Goal: Information Seeking & Learning: Check status

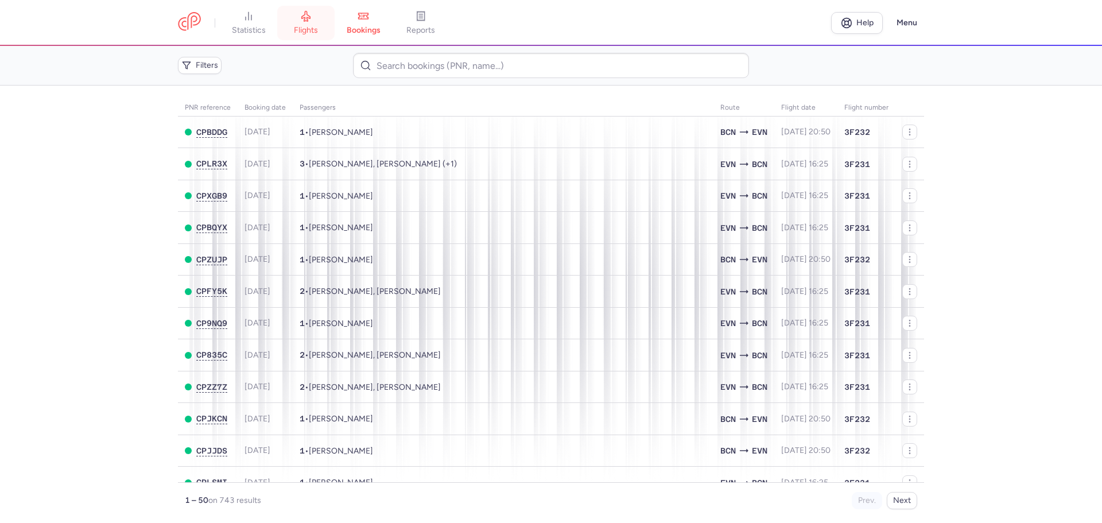
click at [319, 22] on link "flights" at bounding box center [305, 22] width 57 height 25
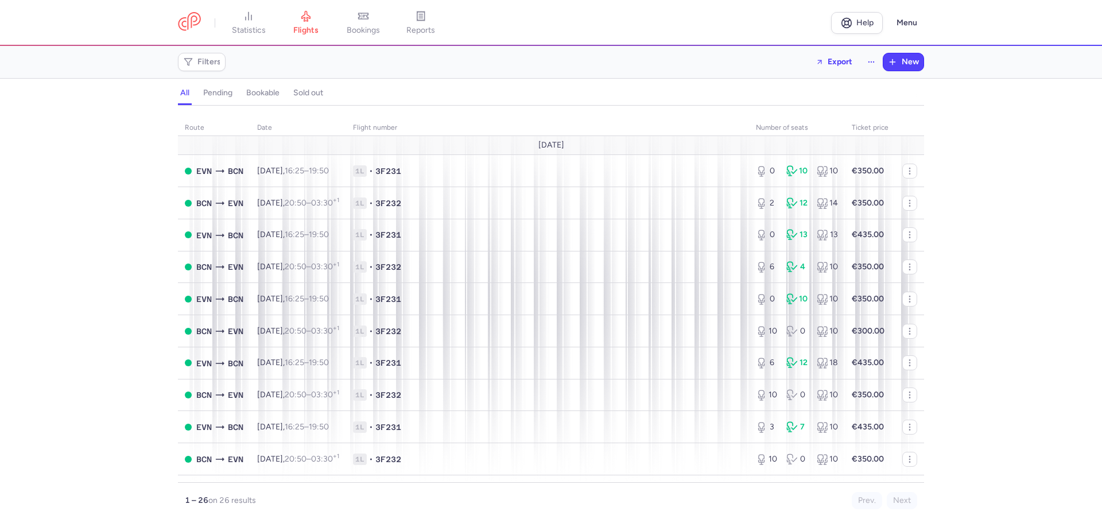
click at [114, 165] on div "route date Flight number number of seats Ticket price [DATE] EVN BCN [DATE] 16:…" at bounding box center [551, 318] width 1102 height 411
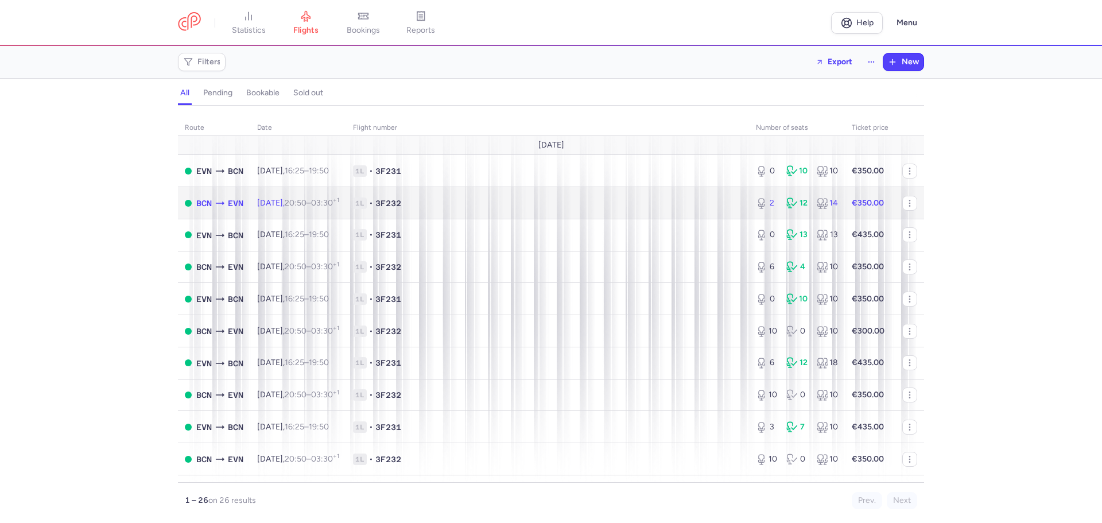
click at [331, 199] on time "03:30 +1" at bounding box center [325, 203] width 28 height 10
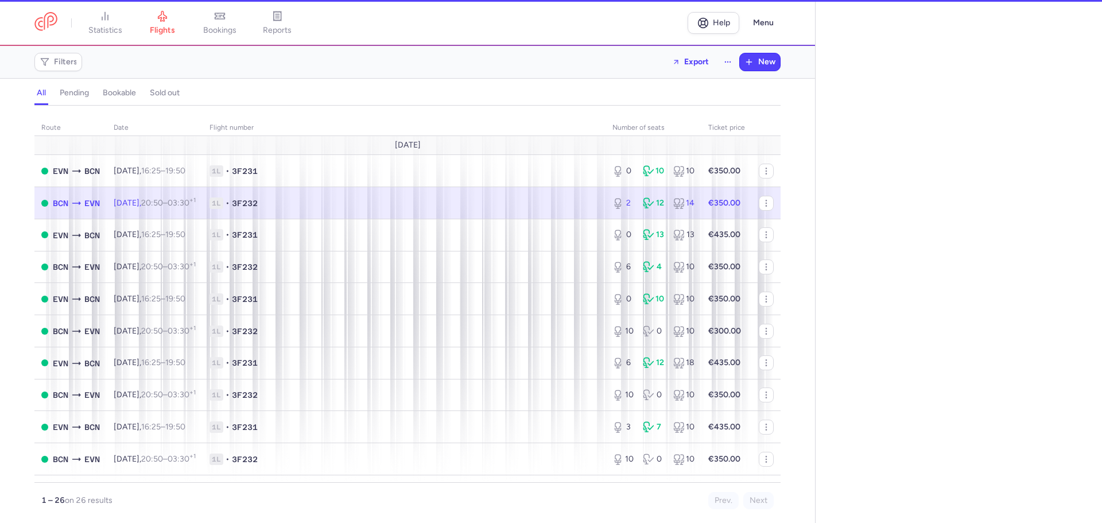
select select "days"
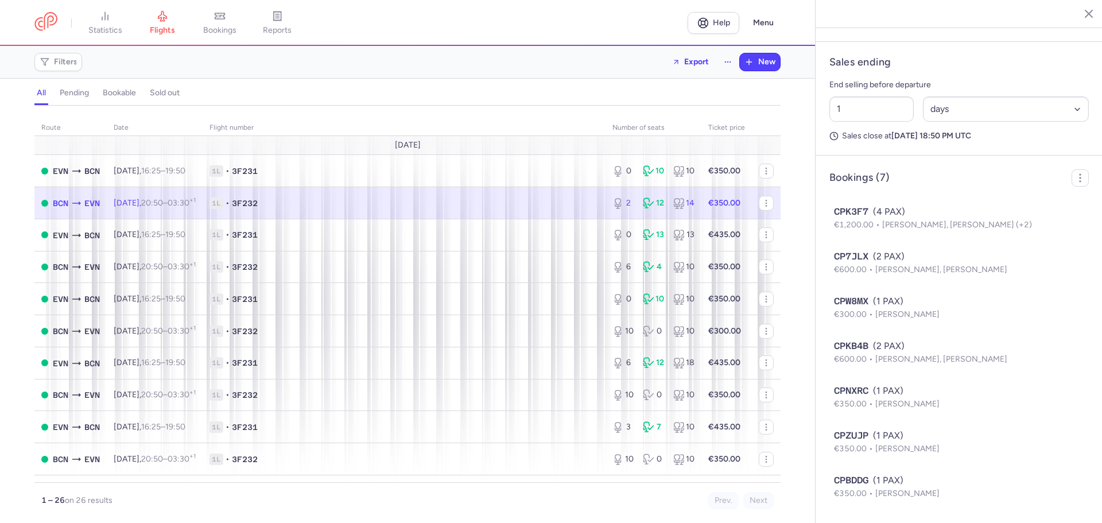
scroll to position [567, 0]
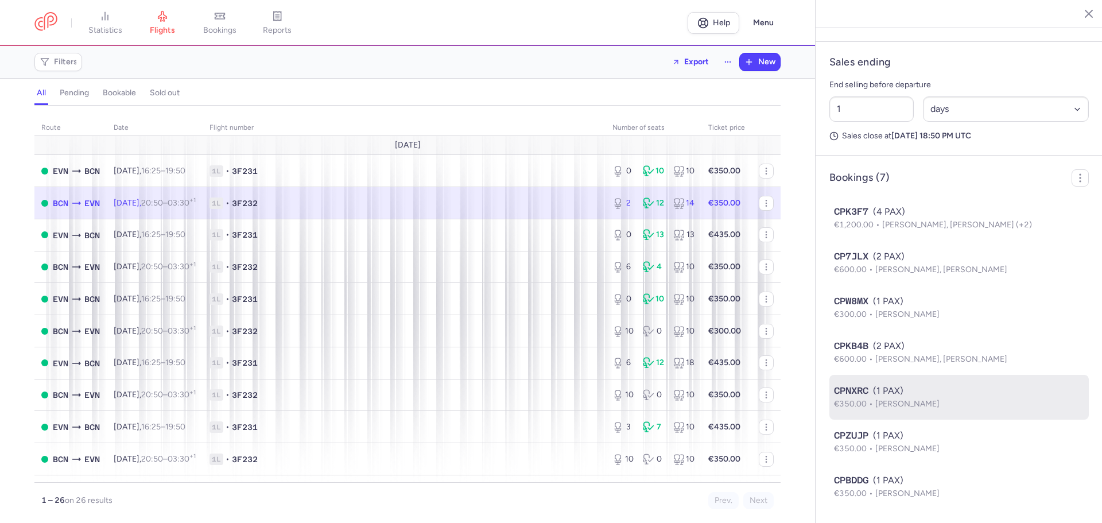
click at [900, 394] on div "CPNXRC (1 PAX)" at bounding box center [959, 391] width 250 height 14
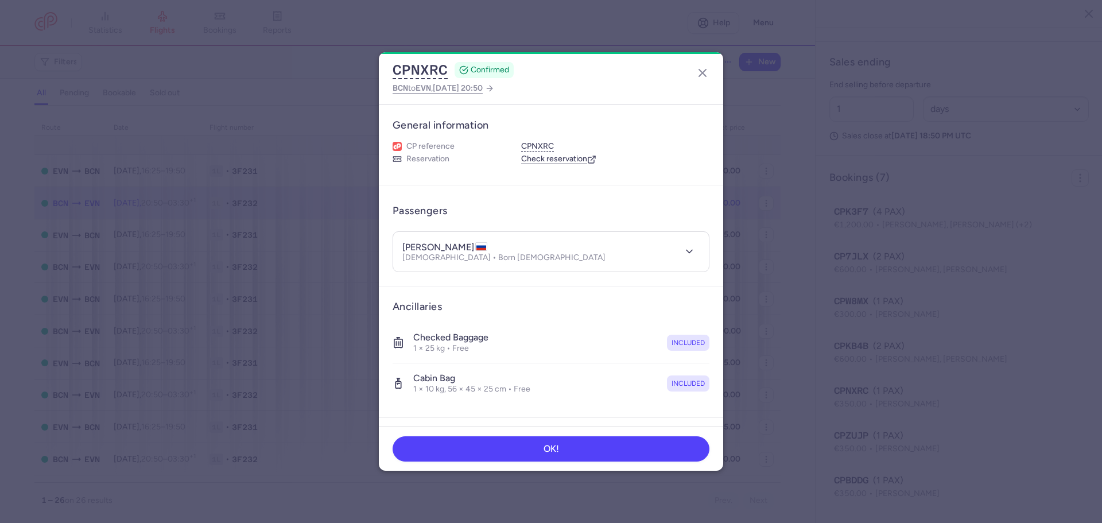
drag, startPoint x: 427, startPoint y: 249, endPoint x: 479, endPoint y: 246, distance: 52.3
click at [479, 246] on h4 "[PERSON_NAME]" at bounding box center [445, 247] width 85 height 11
copy h4 "[PERSON_NAME]"
drag, startPoint x: 402, startPoint y: 247, endPoint x: 422, endPoint y: 249, distance: 20.2
click at [422, 249] on header "[PERSON_NAME] [DEMOGRAPHIC_DATA] • Born [DEMOGRAPHIC_DATA]" at bounding box center [551, 252] width 316 height 40
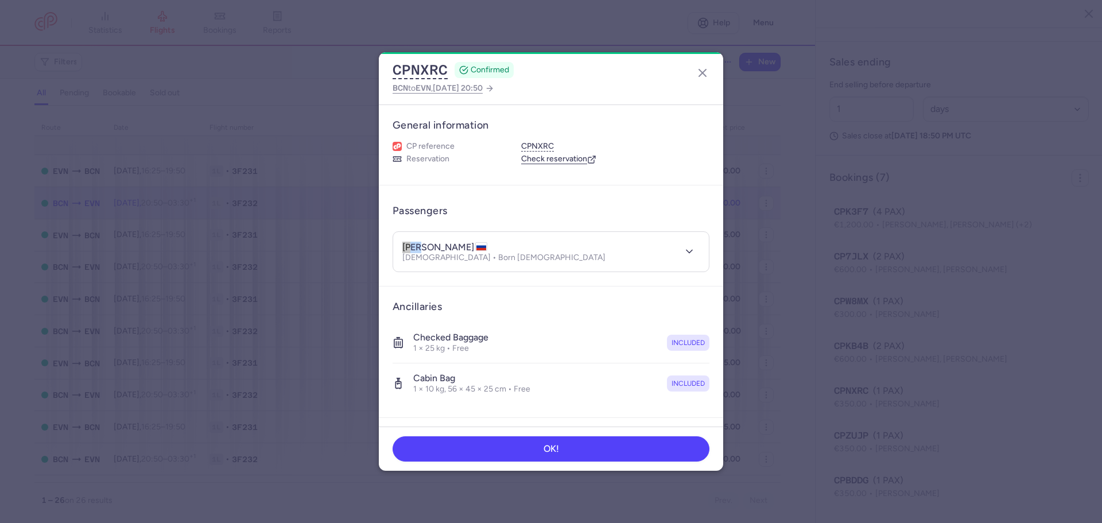
copy h4 "[GEOGRAPHIC_DATA]"
drag, startPoint x: 457, startPoint y: 256, endPoint x: 497, endPoint y: 264, distance: 41.0
click at [497, 264] on header "[PERSON_NAME] [DEMOGRAPHIC_DATA] • Born [DEMOGRAPHIC_DATA]" at bounding box center [551, 252] width 316 height 40
copy p "[DATE]"
click at [687, 252] on polyline "button" at bounding box center [690, 251] width 6 height 3
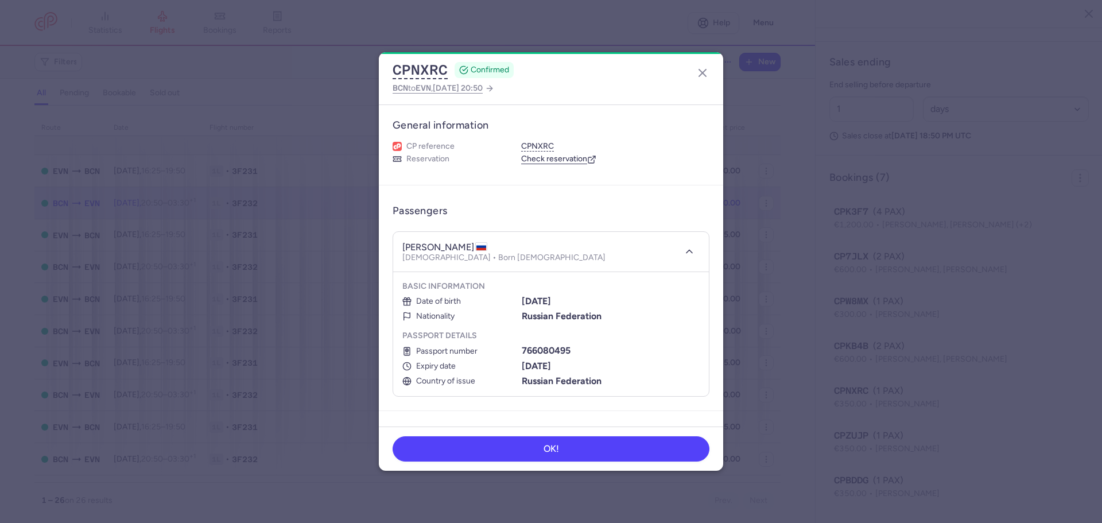
click at [544, 345] on b "766080495" at bounding box center [546, 350] width 49 height 11
copy b "766080495"
click at [522, 366] on b "[DATE]" at bounding box center [536, 366] width 29 height 11
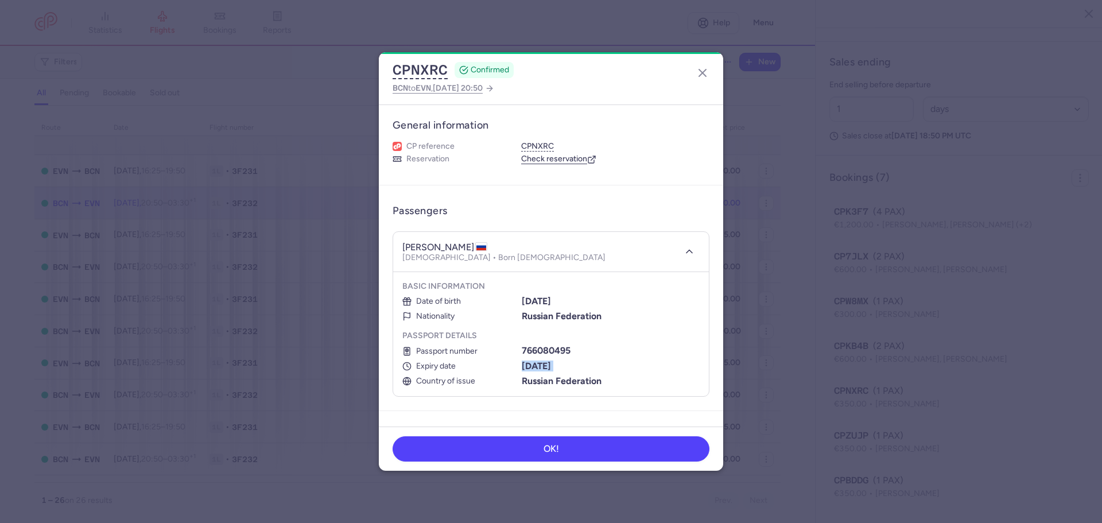
click at [522, 366] on b "[DATE]" at bounding box center [536, 366] width 29 height 11
copy ul "[DATE]"
click at [699, 72] on icon "button" at bounding box center [703, 73] width 14 height 14
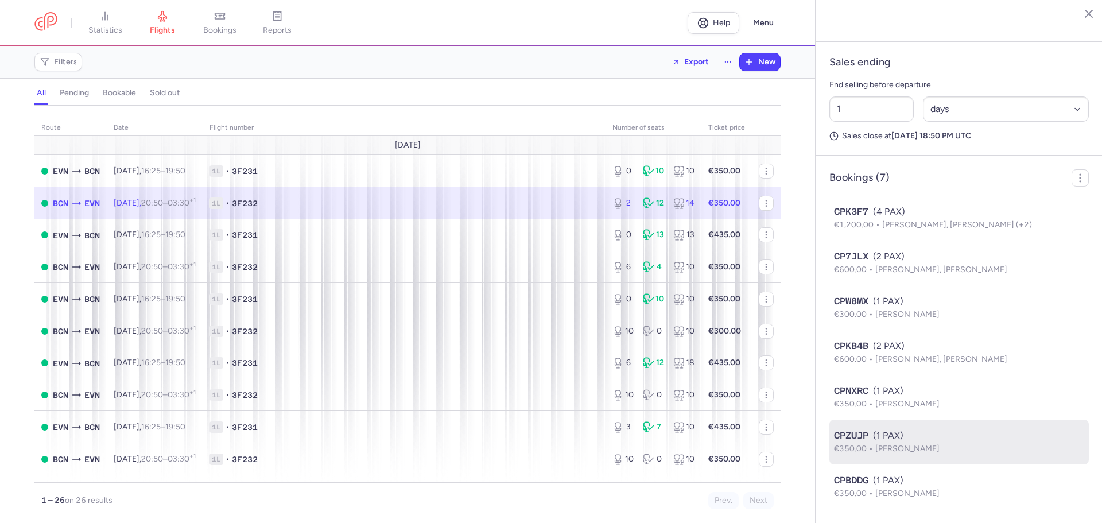
click at [898, 444] on span "[PERSON_NAME]" at bounding box center [908, 449] width 64 height 10
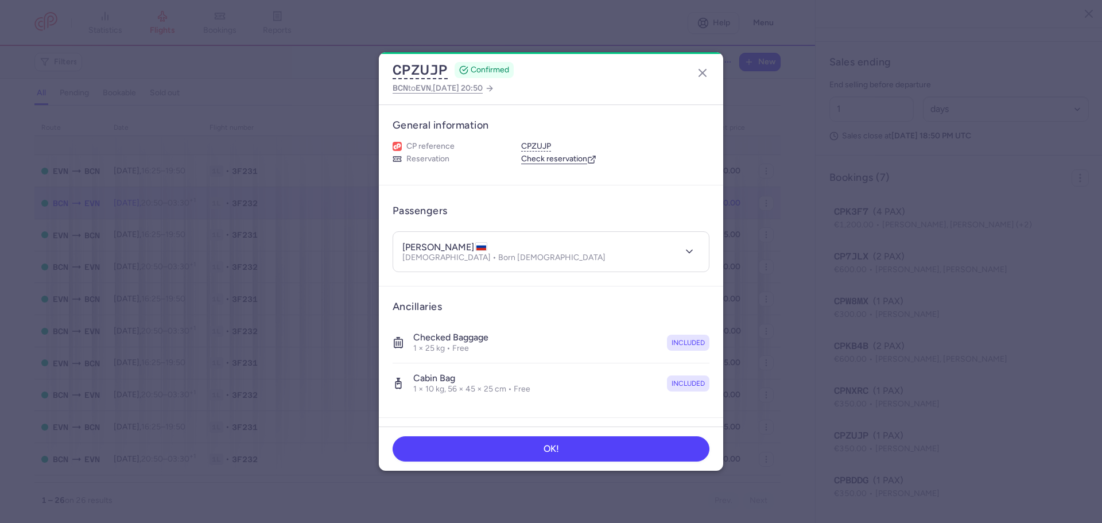
drag, startPoint x: 429, startPoint y: 245, endPoint x: 479, endPoint y: 245, distance: 50.0
click at [479, 245] on h4 "[PERSON_NAME]" at bounding box center [445, 247] width 85 height 11
copy h4 "SEMENOVA"
drag, startPoint x: 404, startPoint y: 247, endPoint x: 428, endPoint y: 249, distance: 23.6
click at [428, 249] on h4 "[PERSON_NAME]" at bounding box center [445, 247] width 85 height 11
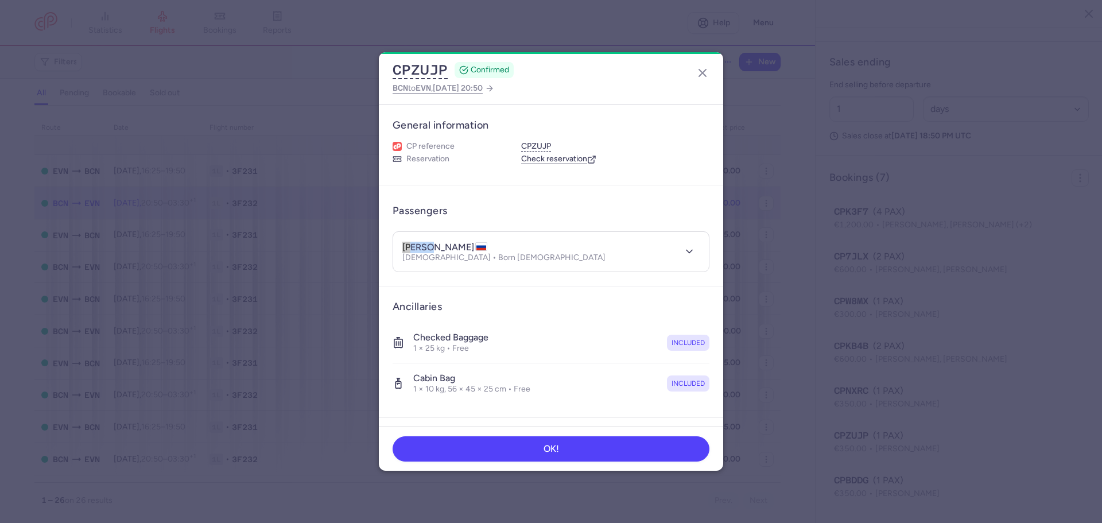
copy h4 "mariia"
drag, startPoint x: 456, startPoint y: 256, endPoint x: 496, endPoint y: 262, distance: 40.1
click at [496, 262] on p "[DEMOGRAPHIC_DATA] • Born [DEMOGRAPHIC_DATA]" at bounding box center [504, 257] width 203 height 9
copy p "[DATE]"
drag, startPoint x: 680, startPoint y: 247, endPoint x: 670, endPoint y: 260, distance: 15.9
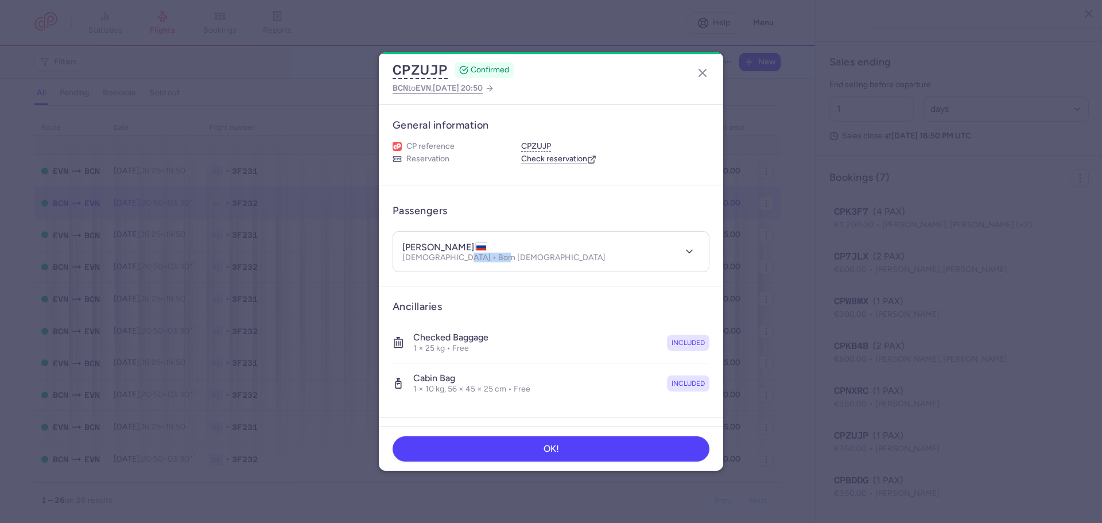
click at [684, 247] on icon "button" at bounding box center [689, 251] width 11 height 11
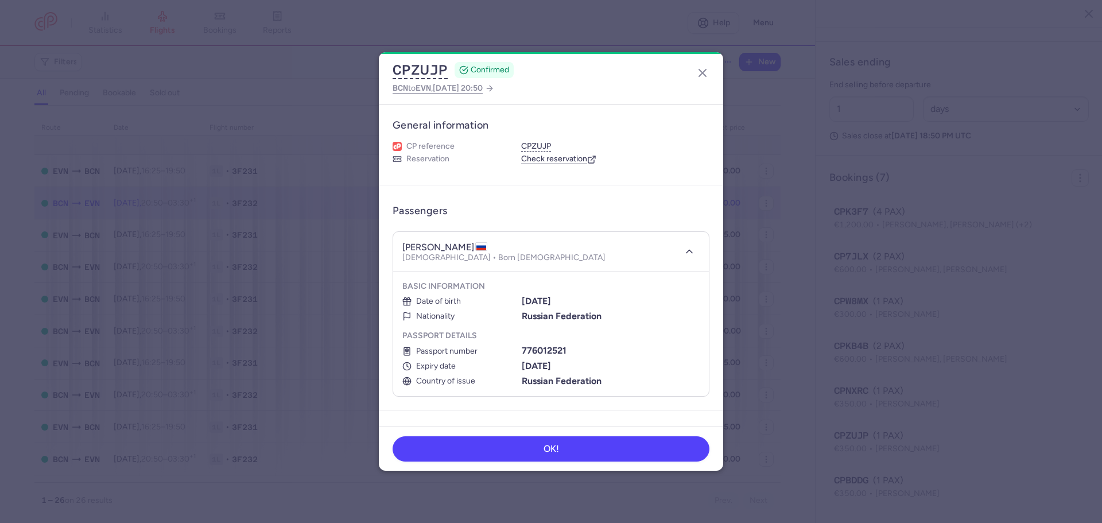
click at [523, 350] on b "776012521" at bounding box center [544, 350] width 45 height 11
copy b "776012521"
click at [539, 366] on b "[DATE]" at bounding box center [536, 366] width 29 height 11
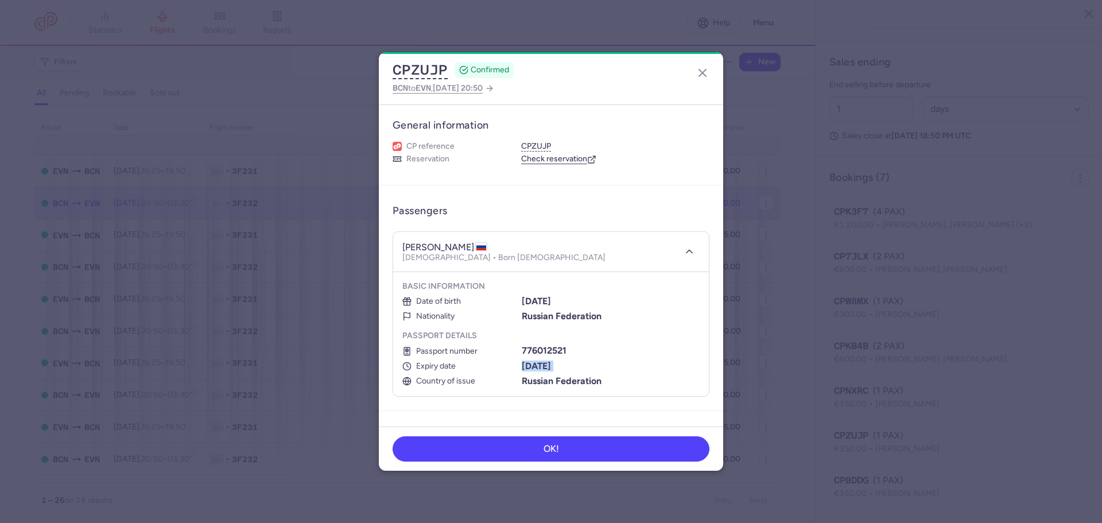
click at [539, 366] on b "[DATE]" at bounding box center [536, 366] width 29 height 11
copy ul "[DATE]"
click at [703, 71] on icon "button" at bounding box center [703, 73] width 14 height 14
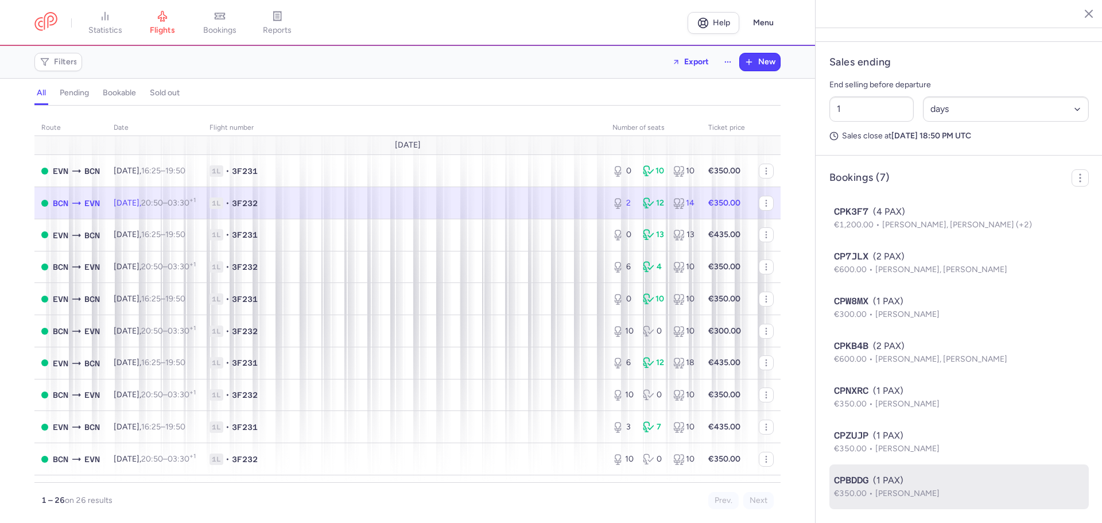
click at [882, 496] on span "[PERSON_NAME]" at bounding box center [908, 494] width 64 height 10
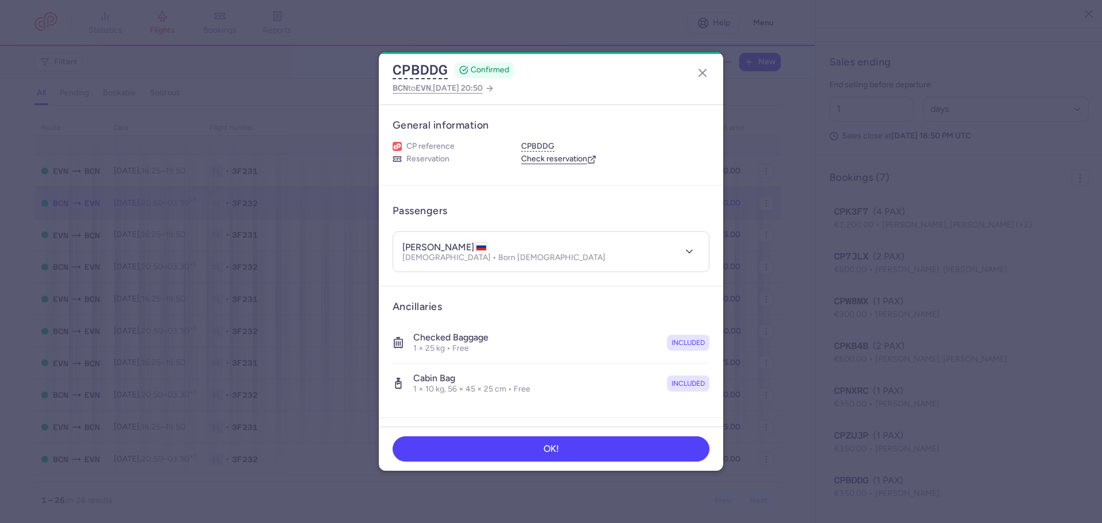
drag, startPoint x: 430, startPoint y: 247, endPoint x: 490, endPoint y: 246, distance: 60.9
click at [487, 246] on h4 "[PERSON_NAME]" at bounding box center [445, 247] width 85 height 11
drag, startPoint x: 403, startPoint y: 246, endPoint x: 427, endPoint y: 250, distance: 24.6
click at [427, 250] on h4 "[PERSON_NAME]" at bounding box center [445, 247] width 85 height 11
drag, startPoint x: 448, startPoint y: 257, endPoint x: 501, endPoint y: 256, distance: 53.4
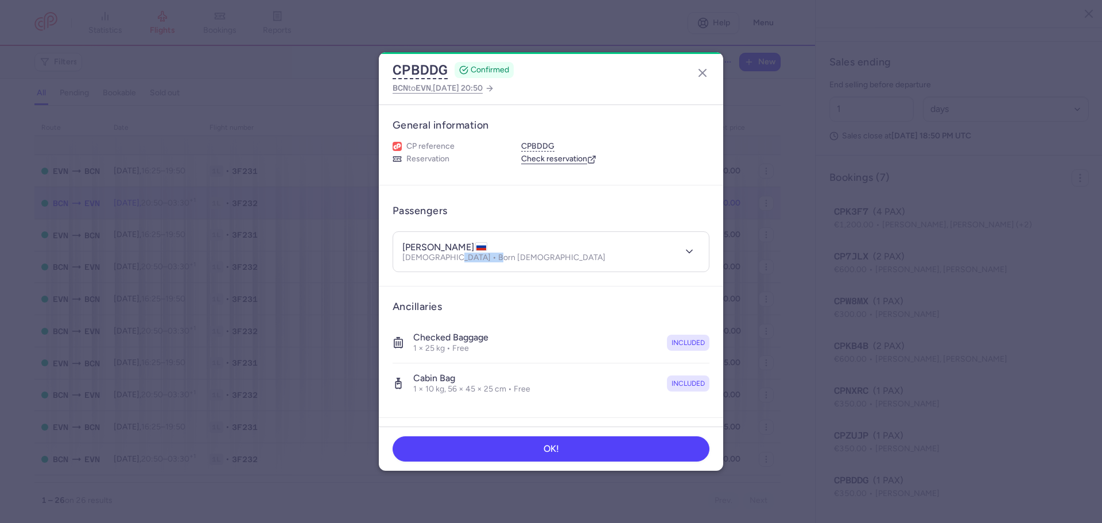
click at [501, 256] on p "[DEMOGRAPHIC_DATA] • Born [DEMOGRAPHIC_DATA]" at bounding box center [504, 257] width 203 height 9
click at [687, 253] on button "button" at bounding box center [689, 251] width 21 height 21
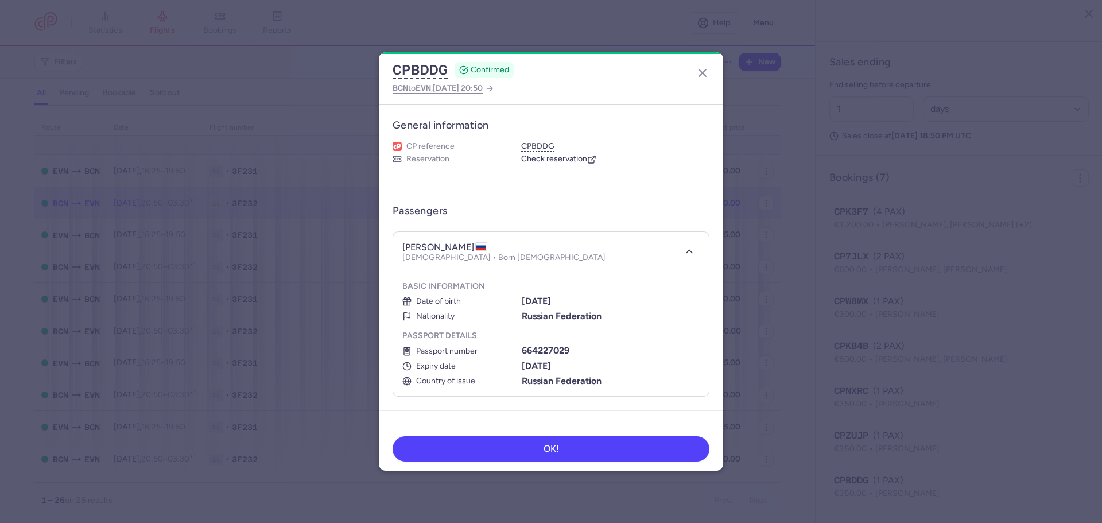
click at [543, 349] on b "664227029" at bounding box center [546, 350] width 48 height 11
click at [524, 366] on b "[DATE]" at bounding box center [536, 366] width 29 height 11
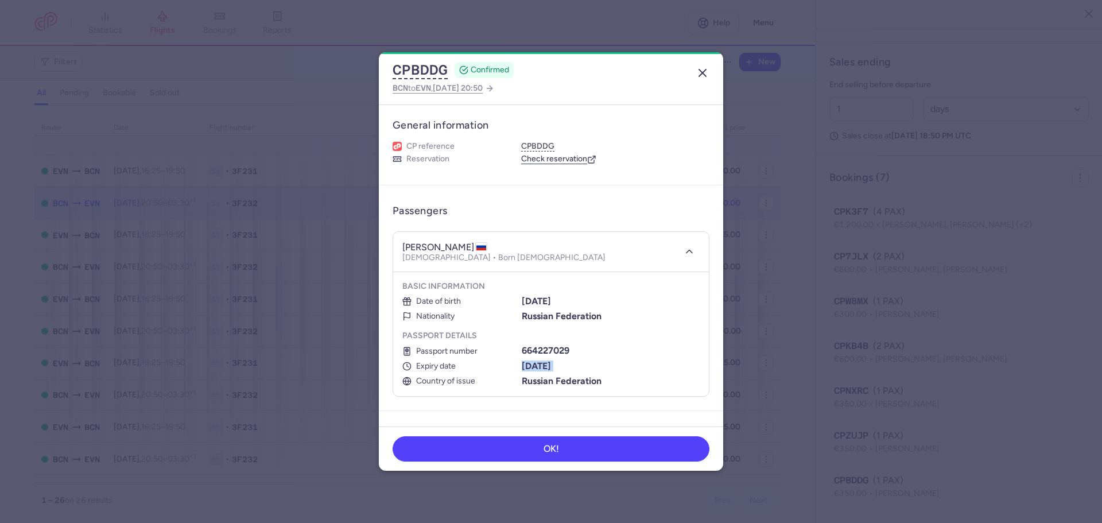
click at [706, 71] on icon "button" at bounding box center [703, 73] width 14 height 14
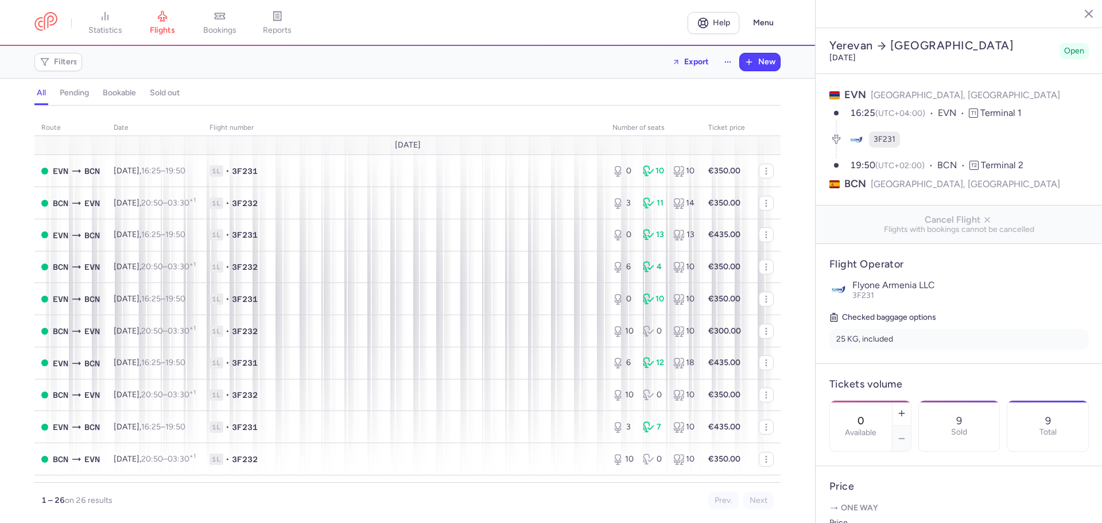
select select "days"
type input "0"
type input "400"
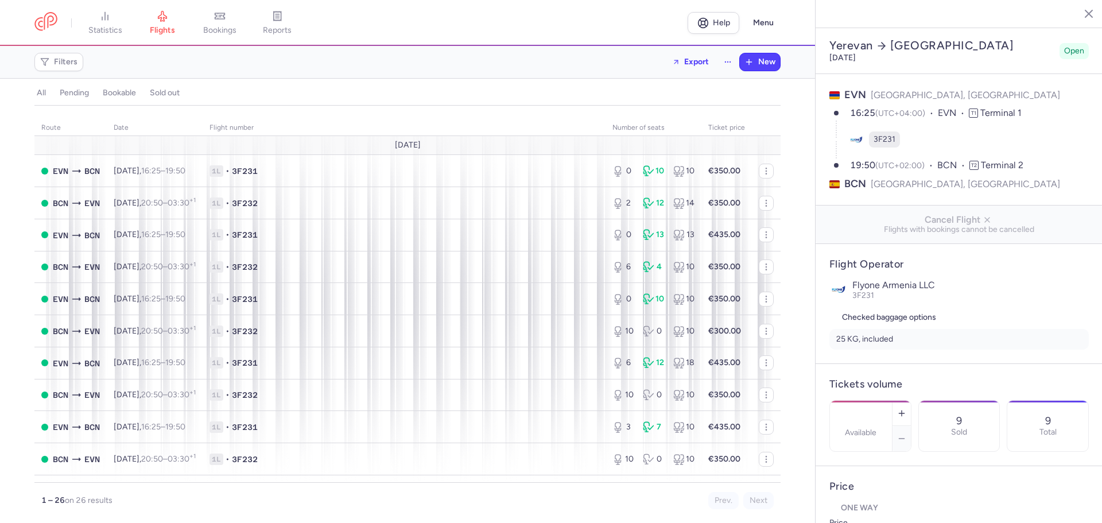
type input "1"
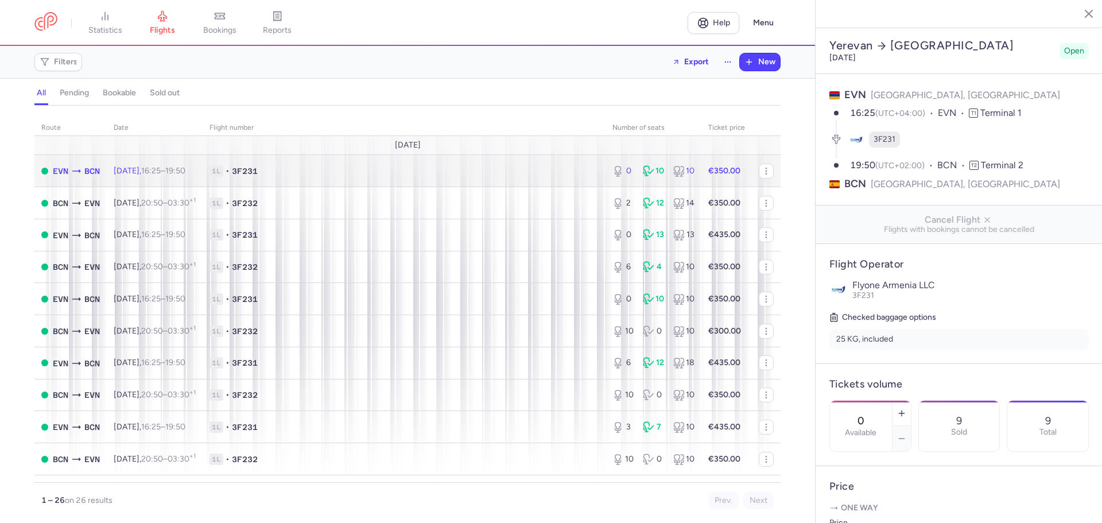
click at [450, 167] on span "1L • 3F231" at bounding box center [404, 170] width 389 height 11
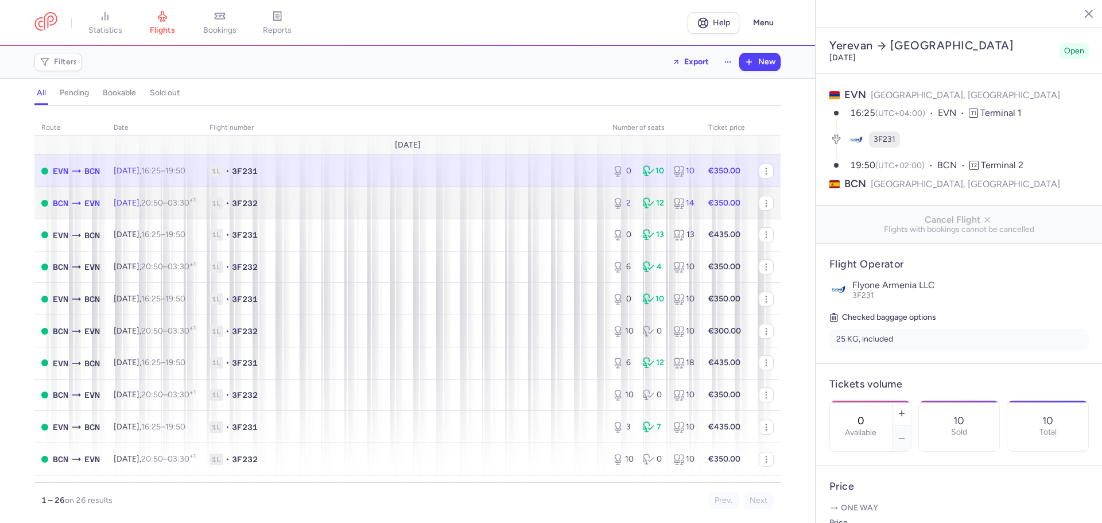
click at [413, 200] on span "1L • 3F232" at bounding box center [404, 203] width 389 height 11
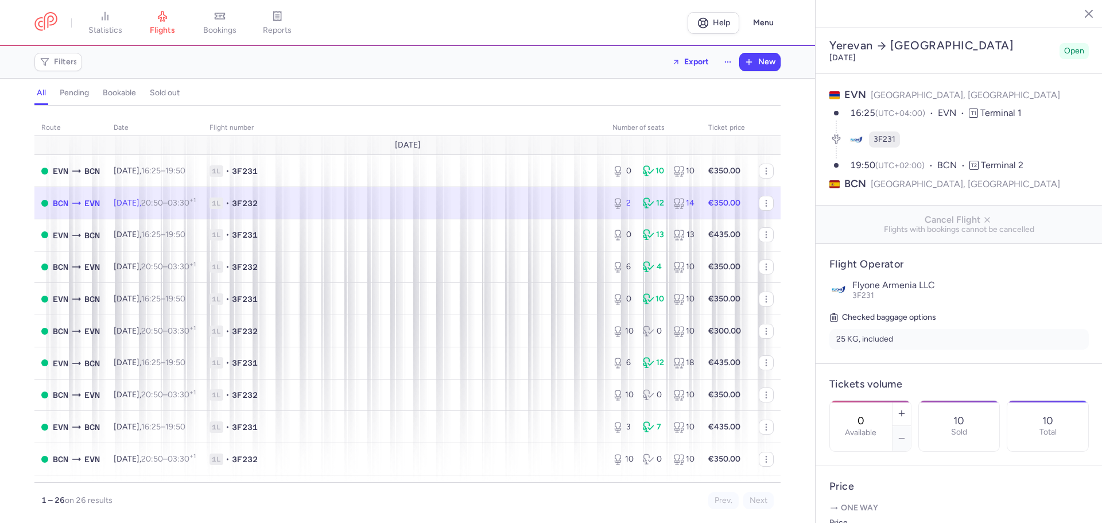
type input "2"
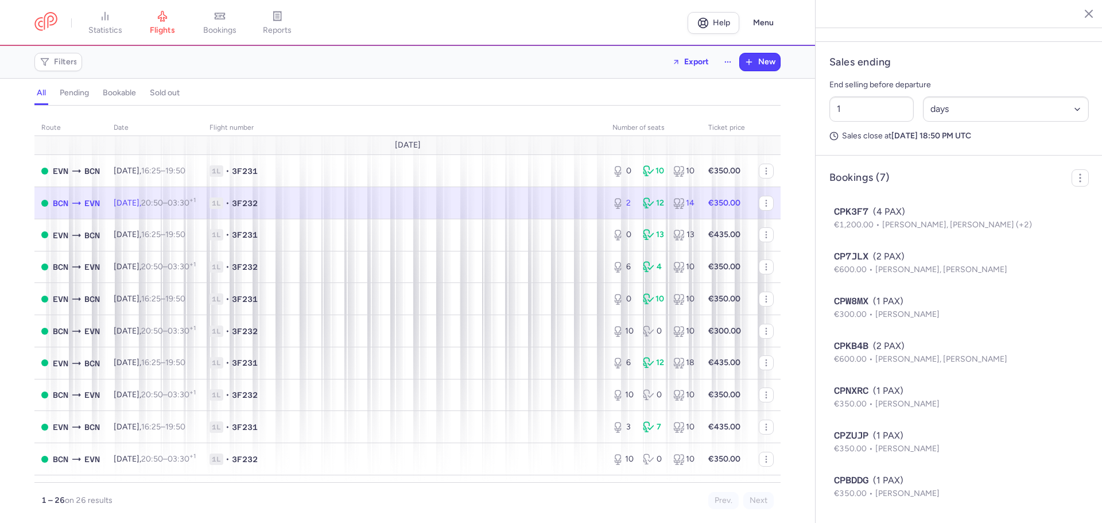
scroll to position [567, 0]
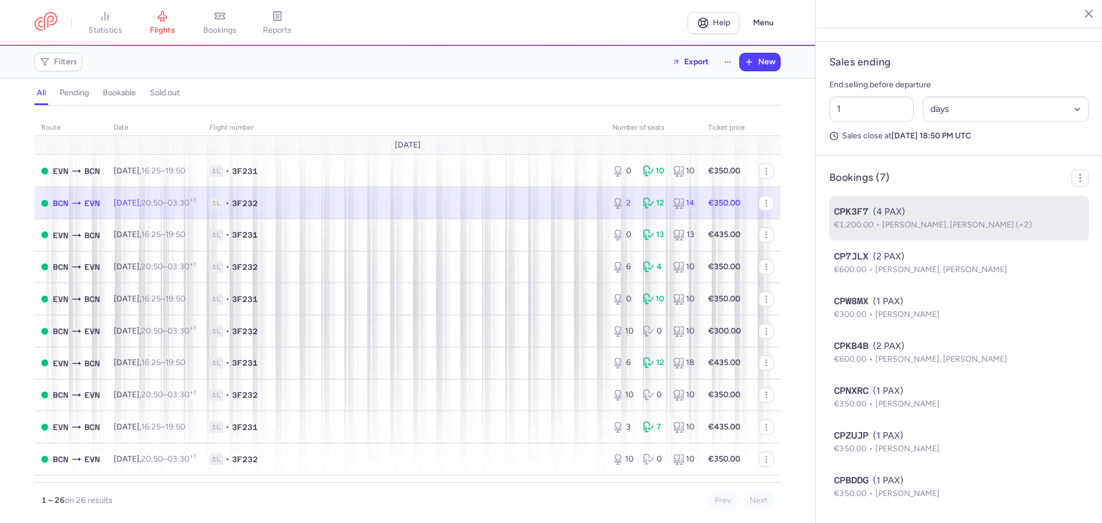
click at [869, 216] on span "CPK3F7" at bounding box center [851, 212] width 34 height 14
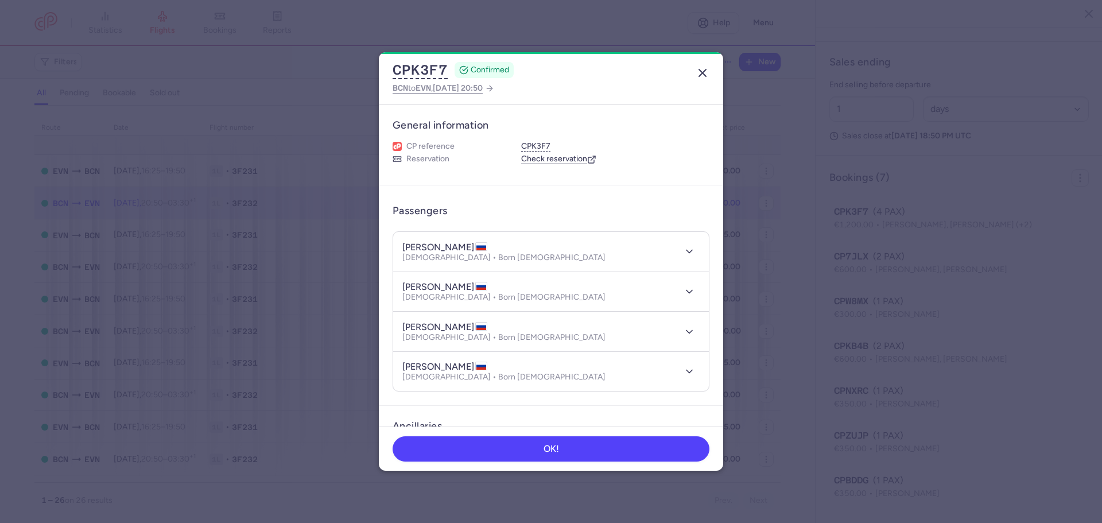
click at [701, 74] on line "button" at bounding box center [702, 72] width 7 height 7
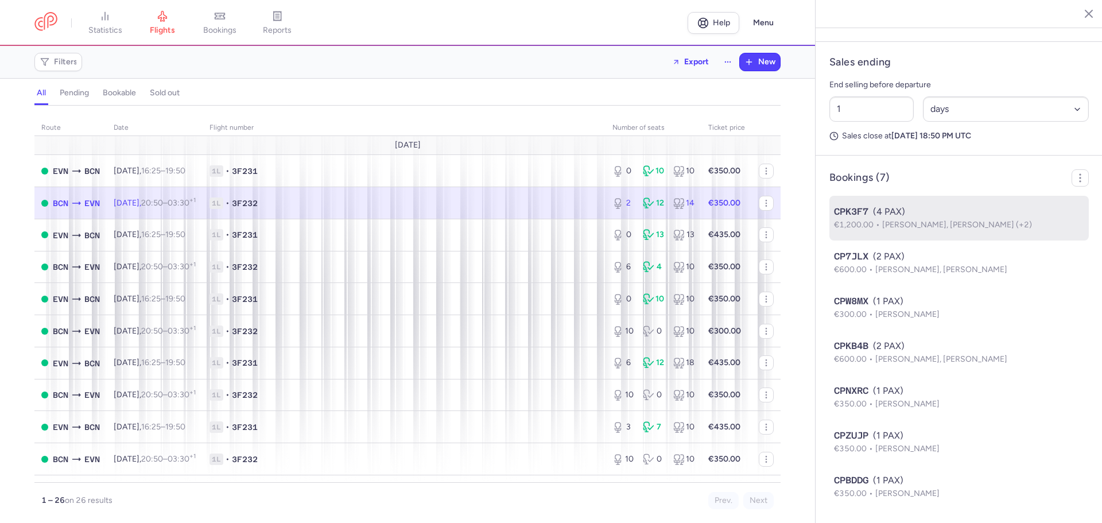
click at [938, 222] on span "[PERSON_NAME], [PERSON_NAME] (+2)" at bounding box center [958, 225] width 150 height 10
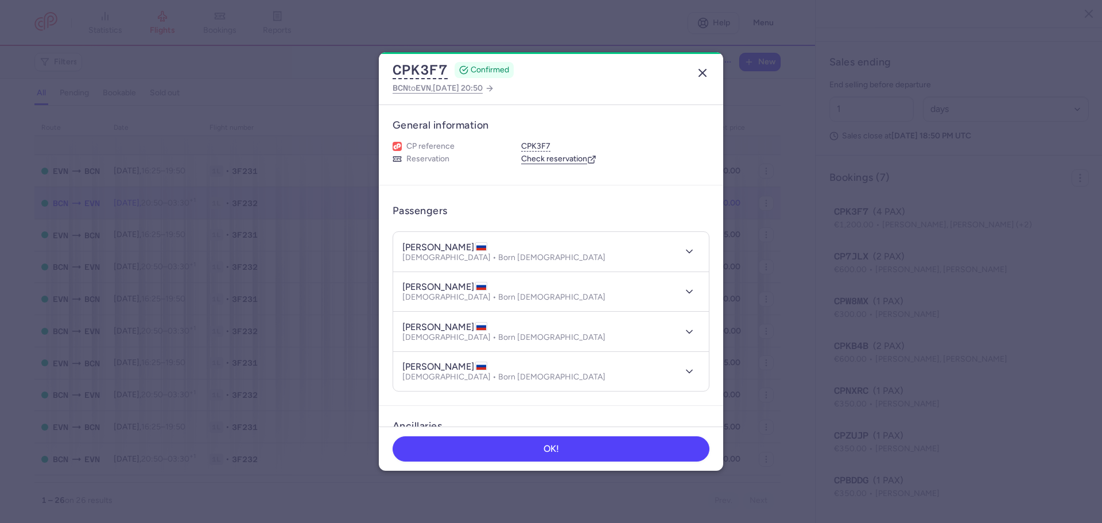
click at [702, 65] on button "button" at bounding box center [703, 73] width 18 height 18
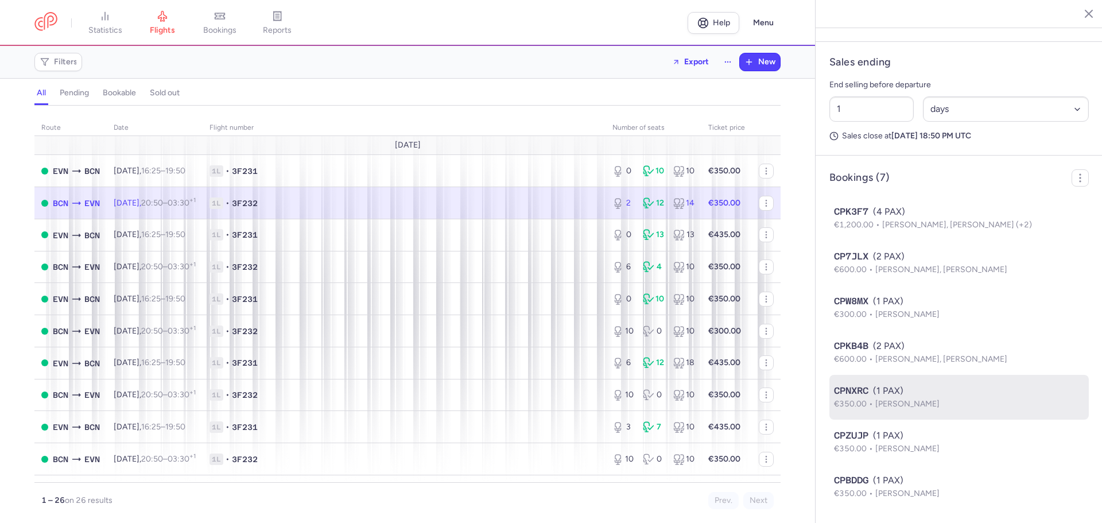
click at [912, 398] on p "€350.00 Asya GRIGORYAN" at bounding box center [959, 404] width 250 height 13
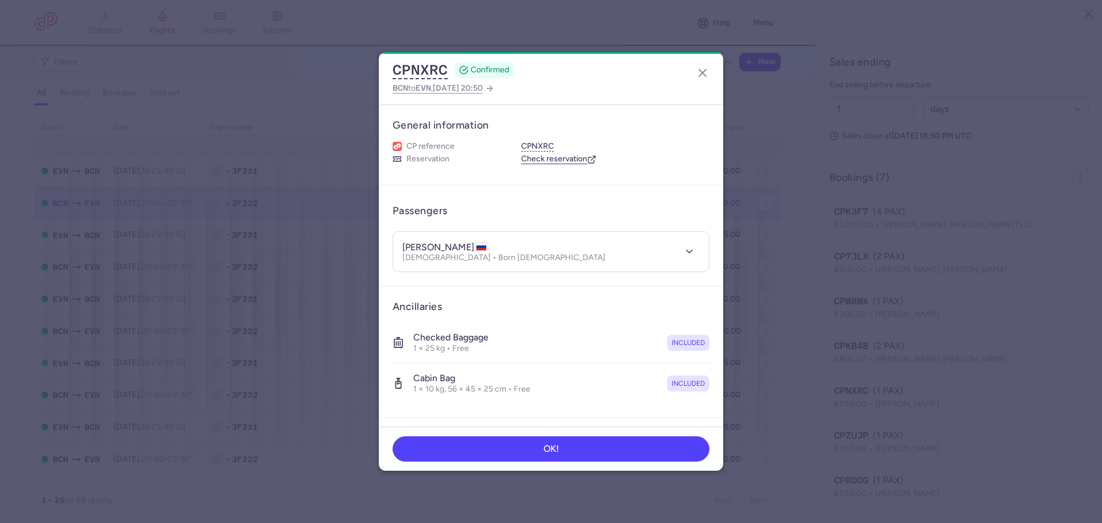
drag, startPoint x: 403, startPoint y: 245, endPoint x: 479, endPoint y: 246, distance: 75.8
click at [479, 246] on h4 "[PERSON_NAME]" at bounding box center [445, 247] width 85 height 11
copy h4 "[PERSON_NAME]"
click at [704, 71] on icon "button" at bounding box center [703, 73] width 14 height 14
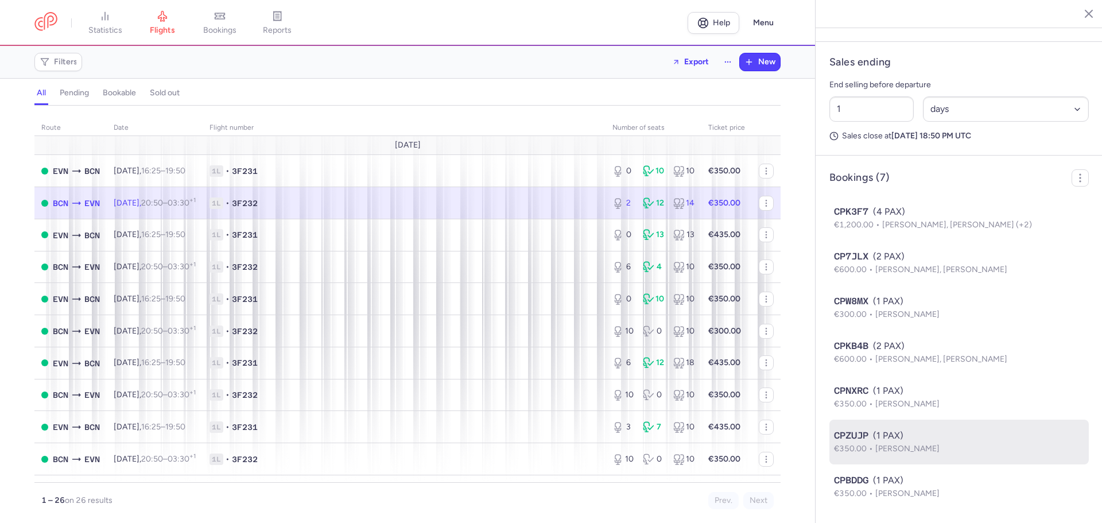
click at [890, 444] on span "[PERSON_NAME]" at bounding box center [908, 449] width 64 height 10
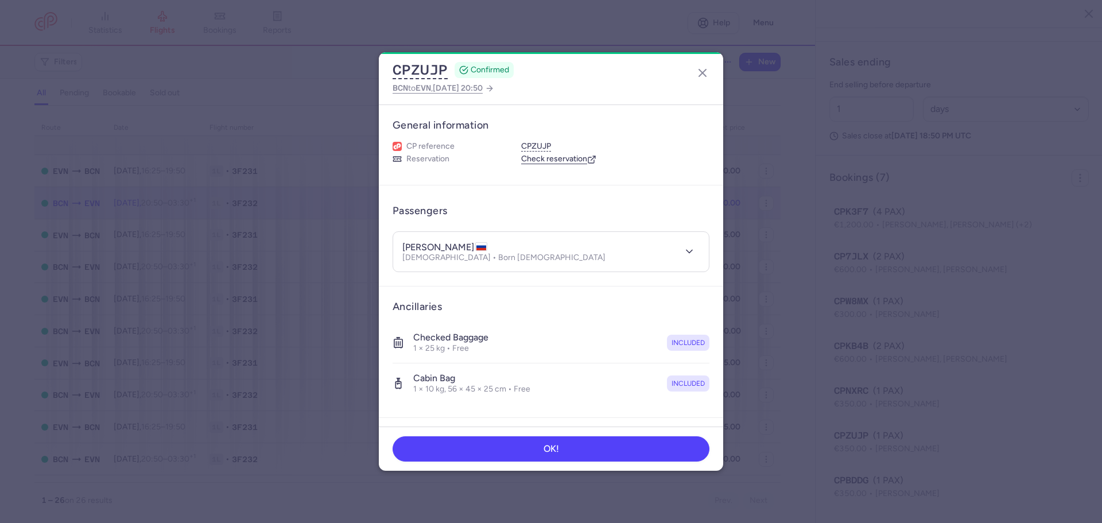
drag, startPoint x: 403, startPoint y: 247, endPoint x: 479, endPoint y: 251, distance: 76.5
click at [479, 251] on h4 "[PERSON_NAME]" at bounding box center [445, 247] width 85 height 11
copy h4 "[PERSON_NAME]"
click at [706, 73] on icon "button" at bounding box center [703, 73] width 14 height 14
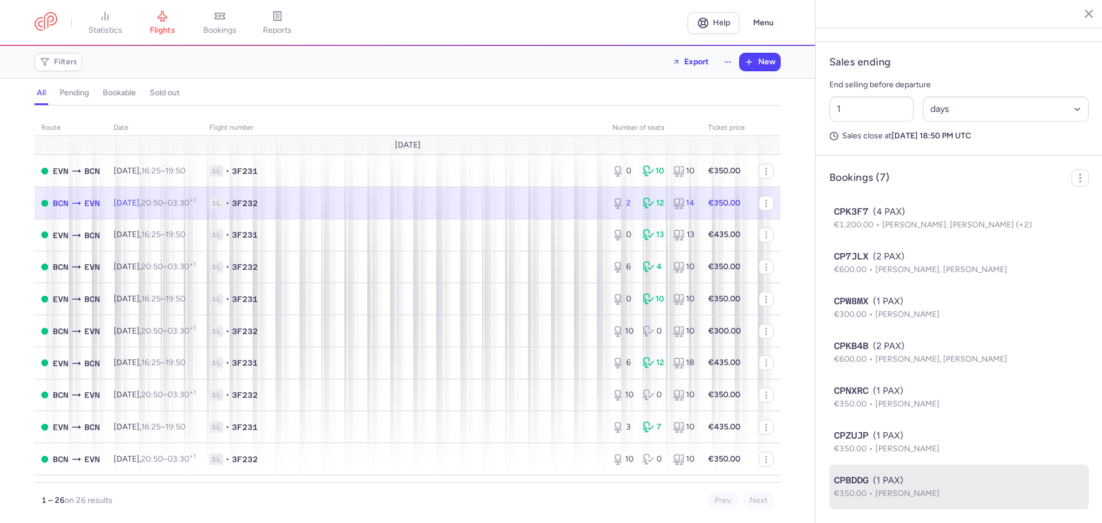
click at [940, 489] on span "[PERSON_NAME]" at bounding box center [908, 494] width 64 height 10
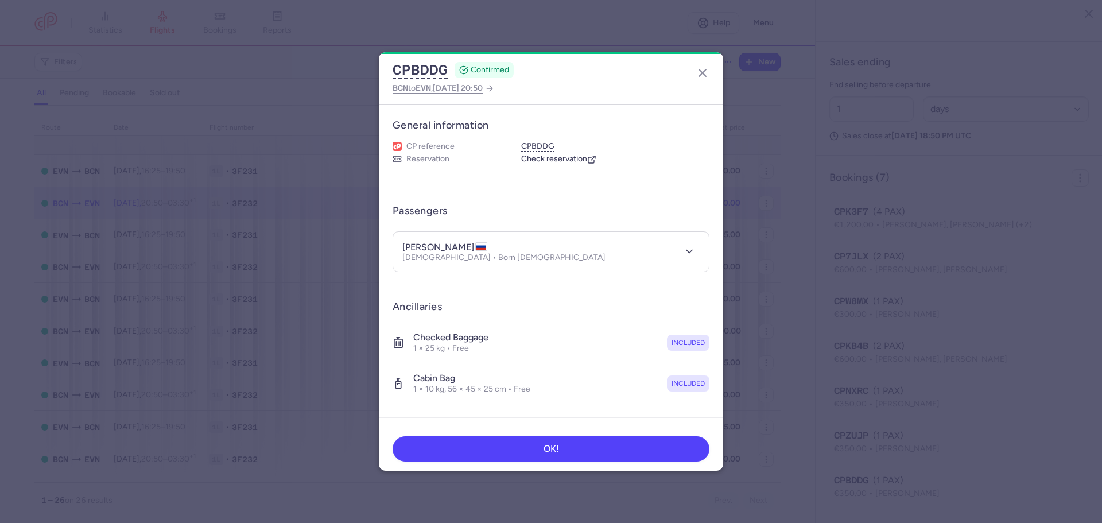
drag, startPoint x: 402, startPoint y: 249, endPoint x: 494, endPoint y: 248, distance: 92.5
click at [494, 248] on header "anton AMELCHENKO Male • Born 05/01/1986" at bounding box center [551, 252] width 316 height 40
copy h4 "[PERSON_NAME]"
click at [704, 71] on line "button" at bounding box center [702, 72] width 7 height 7
